Goal: Information Seeking & Learning: Learn about a topic

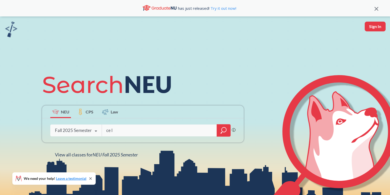
type input "cell"
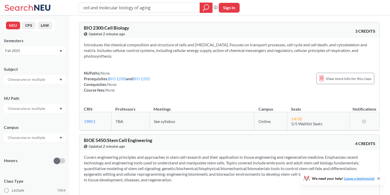
type input "cell and molecular biology of aging"
click at [204, 5] on icon "magnifying glass" at bounding box center [206, 7] width 6 height 7
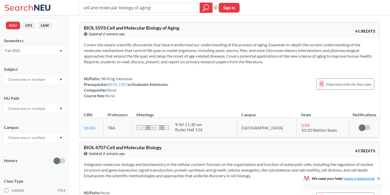
scroll to position [1, 0]
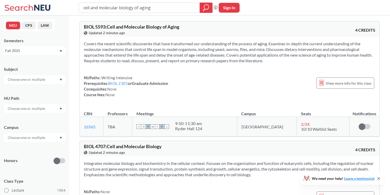
drag, startPoint x: 84, startPoint y: 42, endPoint x: 284, endPoint y: 61, distance: 201.2
click at [285, 61] on section "Covers the recent scientific discoveries that have transformed our understandin…" at bounding box center [229, 52] width 291 height 23
copy section "Covers the recent scientific discoveries that have transformed our understandin…"
click at [240, 105] on div "Covers the recent scientific discoveries that have transformed our understandin…" at bounding box center [230, 71] width 300 height 69
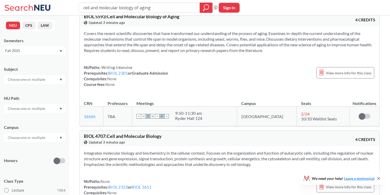
scroll to position [11, 0]
drag, startPoint x: 82, startPoint y: 116, endPoint x: 100, endPoint y: 116, distance: 17.3
click at [100, 116] on td "16565 View this section on Banner." at bounding box center [92, 117] width 24 height 20
copy link "16565"
click at [172, 92] on div "Covers the recent scientific discoveries that have transformed our understandin…" at bounding box center [230, 61] width 300 height 69
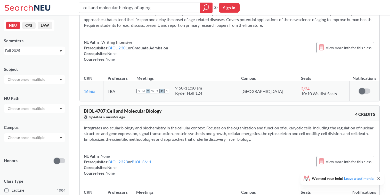
scroll to position [0, 0]
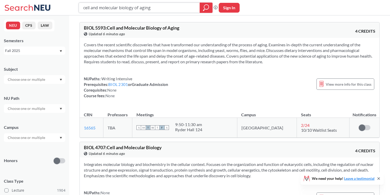
click at [173, 12] on input "cell and molecular biology of aging" at bounding box center [139, 7] width 113 height 9
drag, startPoint x: 181, startPoint y: 7, endPoint x: 78, endPoint y: 3, distance: 103.7
click at [78, 3] on div "cell and molecular biology of aging Phrase search guarantees the exact search a…" at bounding box center [195, 7] width 390 height 15
paste input "The Religious Worlds of [GEOGRAPHIC_DATA]"
type input "The Religious Worlds of [GEOGRAPHIC_DATA]"
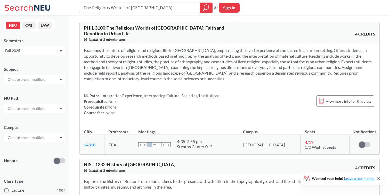
click at [173, 13] on div "The Religious Worlds of Boston Phrase search guarantees the exact search appear…" at bounding box center [195, 7] width 390 height 15
click at [174, 8] on input "The Religious Worlds of [GEOGRAPHIC_DATA]" at bounding box center [139, 7] width 113 height 9
drag, startPoint x: 174, startPoint y: 8, endPoint x: 81, endPoint y: 6, distance: 92.3
click at [81, 6] on div "The Religious Worlds of [GEOGRAPHIC_DATA]" at bounding box center [146, 8] width 134 height 10
paste input "Neural Systems and Behavior"
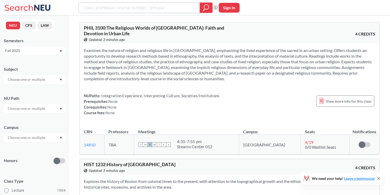
type input "Neural Systems and Behavior"
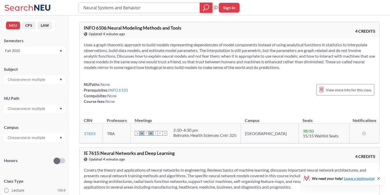
drag, startPoint x: 153, startPoint y: 10, endPoint x: 80, endPoint y: 9, distance: 73.2
click at [80, 9] on div "Neural Systems and Behavior" at bounding box center [146, 8] width 134 height 10
paste input "Bioethics"
type input "Bioethics"
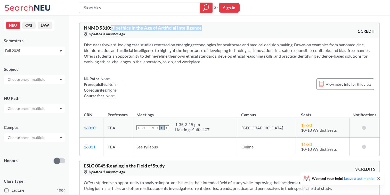
drag, startPoint x: 113, startPoint y: 29, endPoint x: 209, endPoint y: 27, distance: 95.9
click at [209, 27] on div "NNMD 5310 : Bioethics in the Age of Artificial Intelligence View this course on…" at bounding box center [157, 31] width 146 height 11
copy span "Bioethics in the Age of Artificial Intelligence"
click at [182, 39] on div "Discusses forward-looking case studies centered on emerging technologies for he…" at bounding box center [230, 72] width 300 height 69
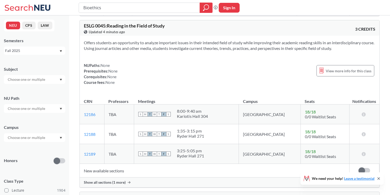
scroll to position [54, 0]
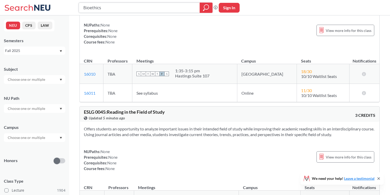
drag, startPoint x: 163, startPoint y: 5, endPoint x: 42, endPoint y: 4, distance: 120.7
click at [42, 4] on div "Bioethics Phrase search guarantees the exact search appears in the results. Ex.…" at bounding box center [195, 7] width 390 height 15
paste input "Current Topics in Cell and Molecular Biology"
type input "Current Topics in Cell and Molecular Biology"
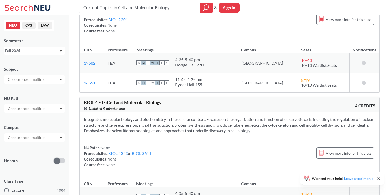
scroll to position [49, 0]
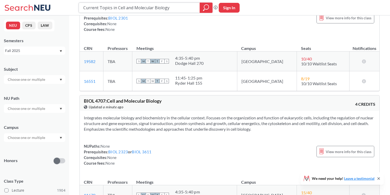
drag, startPoint x: 173, startPoint y: 10, endPoint x: 48, endPoint y: 10, distance: 125.3
click at [48, 10] on div "Current Topics in Cell and Molecular Biology Phrase search guarantees the exact…" at bounding box center [195, 7] width 390 height 15
paste input "Neural Systems and Behavior"
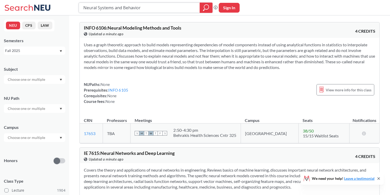
drag, startPoint x: 145, startPoint y: 5, endPoint x: 77, endPoint y: 6, distance: 68.1
click at [77, 6] on div "Neural Systems and Behavior Phrase search guarantees the exact search appears i…" at bounding box center [195, 7] width 390 height 15
paste input "Developmental Neurobiology"
type input "Developmental Neurobiology"
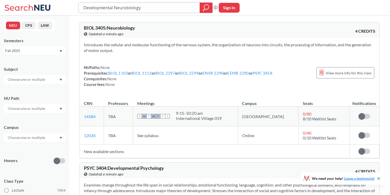
drag, startPoint x: 170, startPoint y: 7, endPoint x: 75, endPoint y: 7, distance: 95.6
click at [75, 7] on div "Developmental Neurobiology Phrase search guarantees the exact search appears in…" at bounding box center [195, 7] width 390 height 15
paste input "Biological Clocks"
type input "Biological Clocks"
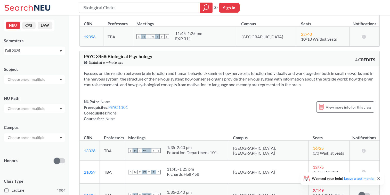
scroll to position [86, 0]
drag, startPoint x: 136, startPoint y: 7, endPoint x: 70, endPoint y: 7, distance: 66.3
click at [70, 7] on div "Biological Clocks Phrase search guarantees the exact search appears in the resu…" at bounding box center [195, 7] width 390 height 15
paste input "Endocrinology"
type input "Endocrinology"
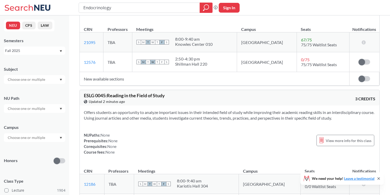
scroll to position [87, 0]
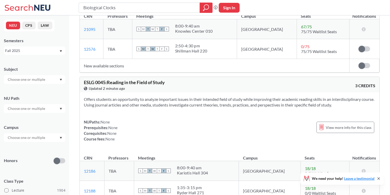
scroll to position [86, 0]
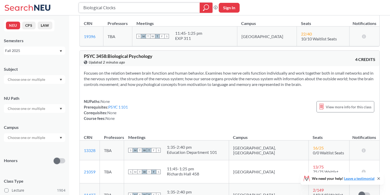
drag, startPoint x: 148, startPoint y: 10, endPoint x: 55, endPoint y: 10, distance: 93.1
click at [55, 10] on div "Biological Clocks Phrase search guarantees the exact search appears in the resu…" at bounding box center [195, 7] width 390 height 15
paste input "Stem Cells and Regeneration"
type input "Stem Cells and Regeneration"
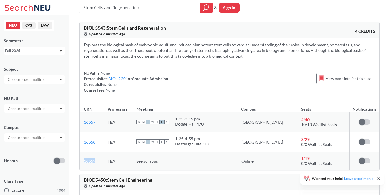
drag, startPoint x: 98, startPoint y: 160, endPoint x: 80, endPoint y: 160, distance: 18.6
click at [80, 160] on td "16559 View this section on Banner." at bounding box center [92, 161] width 24 height 18
copy link "16559"
